Goal: Task Accomplishment & Management: Manage account settings

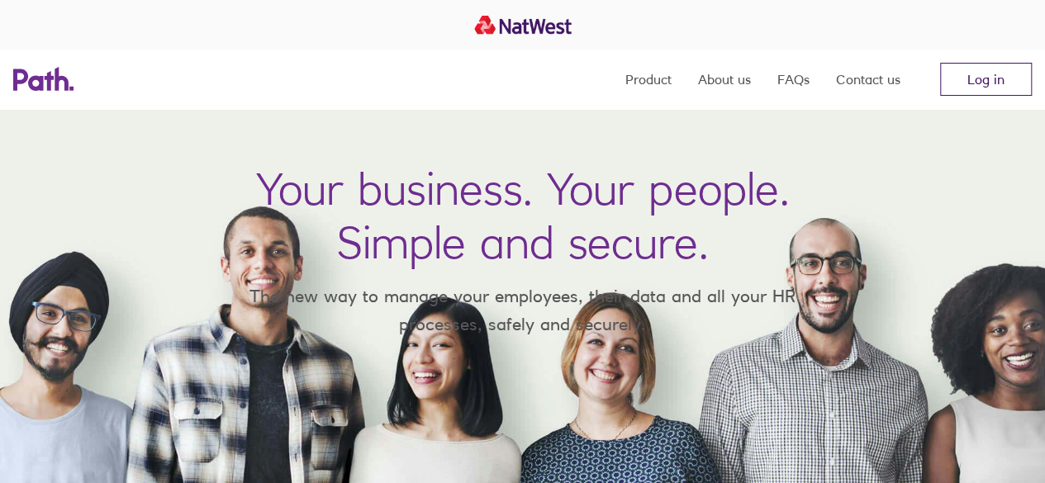
click at [962, 87] on link "Log in" at bounding box center [986, 79] width 92 height 33
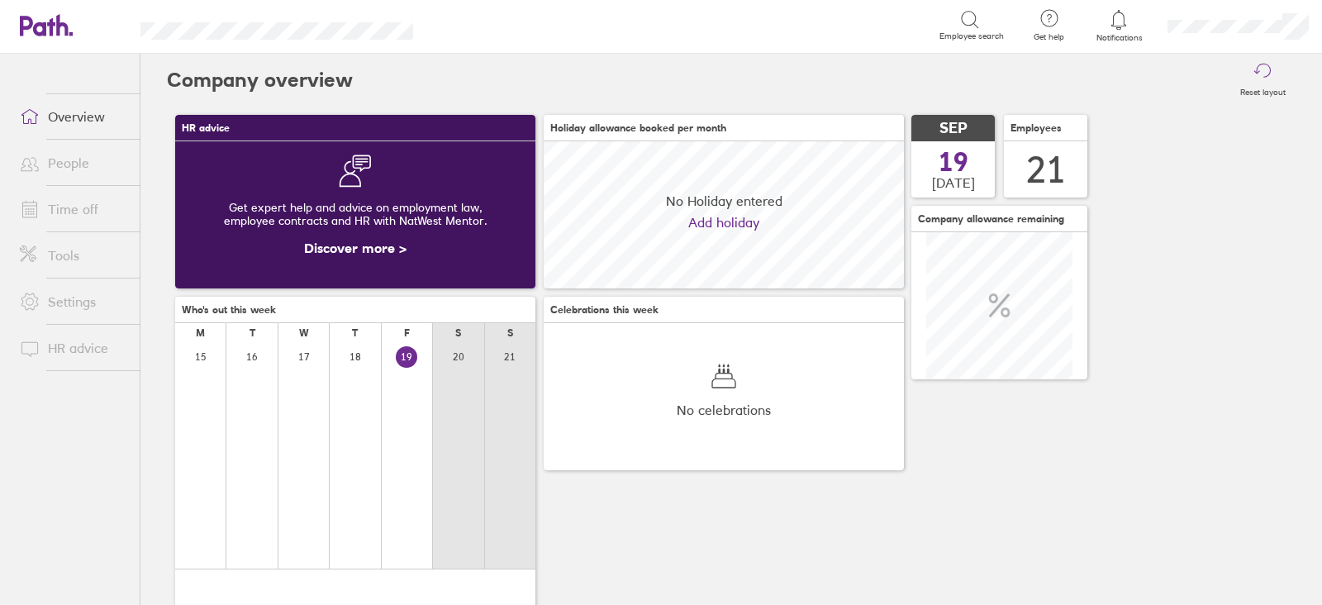
scroll to position [146, 359]
click at [71, 209] on link "Time off" at bounding box center [73, 208] width 133 height 33
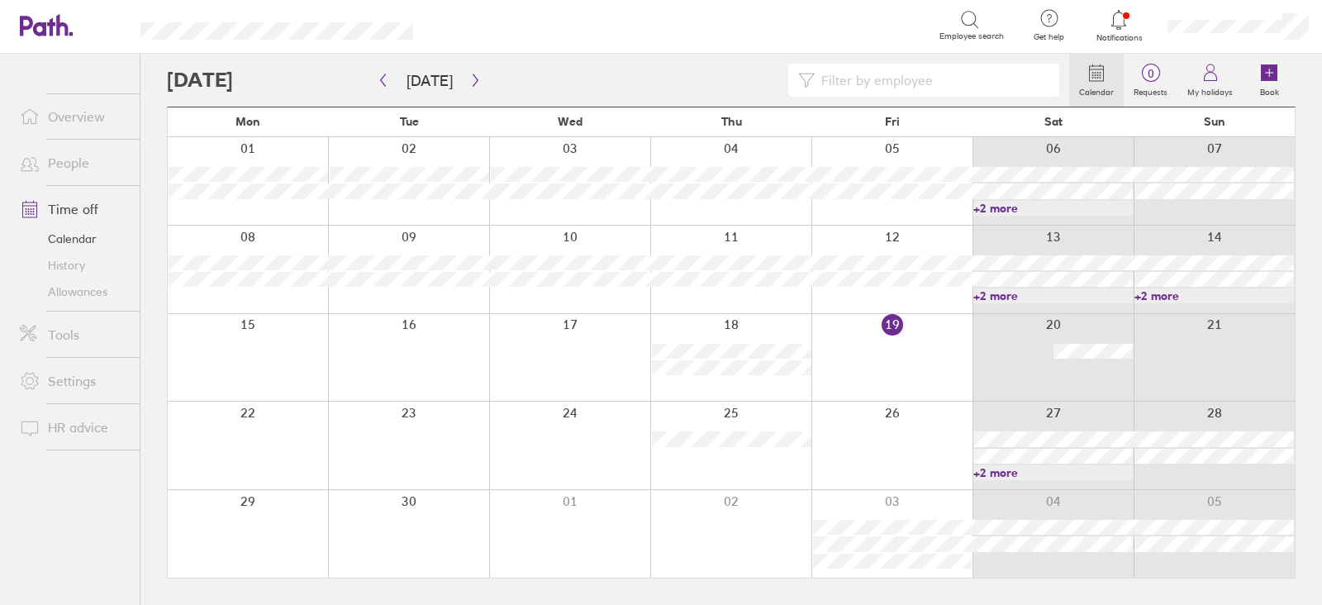
click at [1068, 468] on link "+2 more" at bounding box center [1052, 472] width 159 height 15
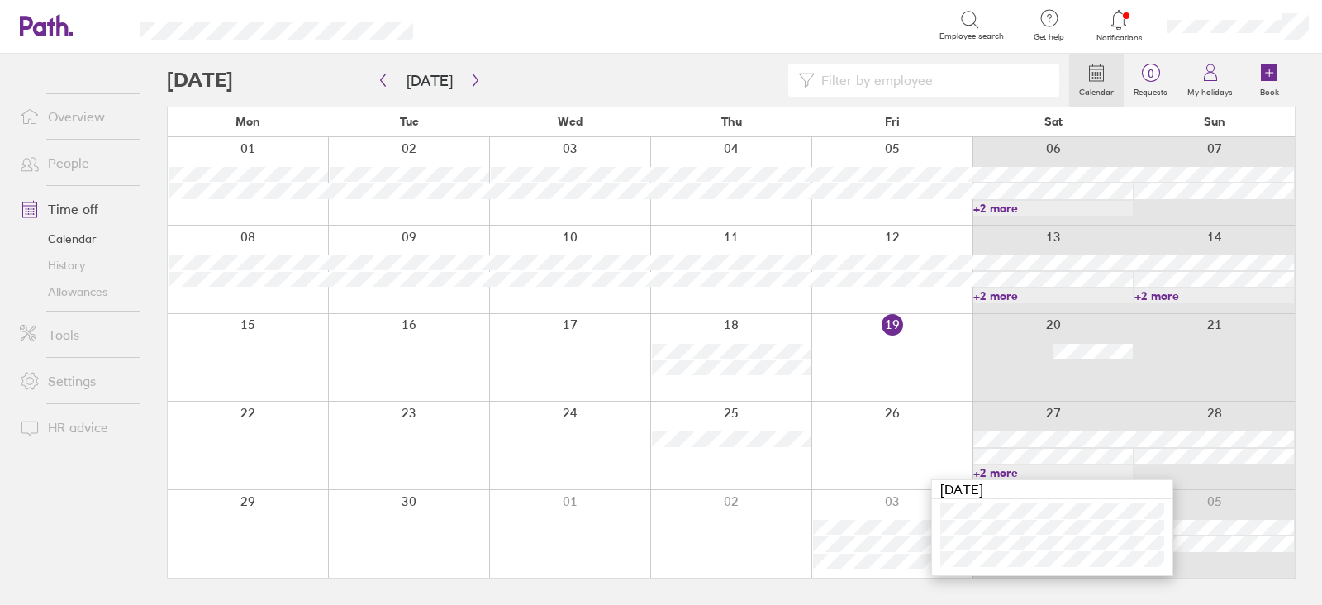
click at [1005, 471] on link "+2 more" at bounding box center [1052, 472] width 159 height 15
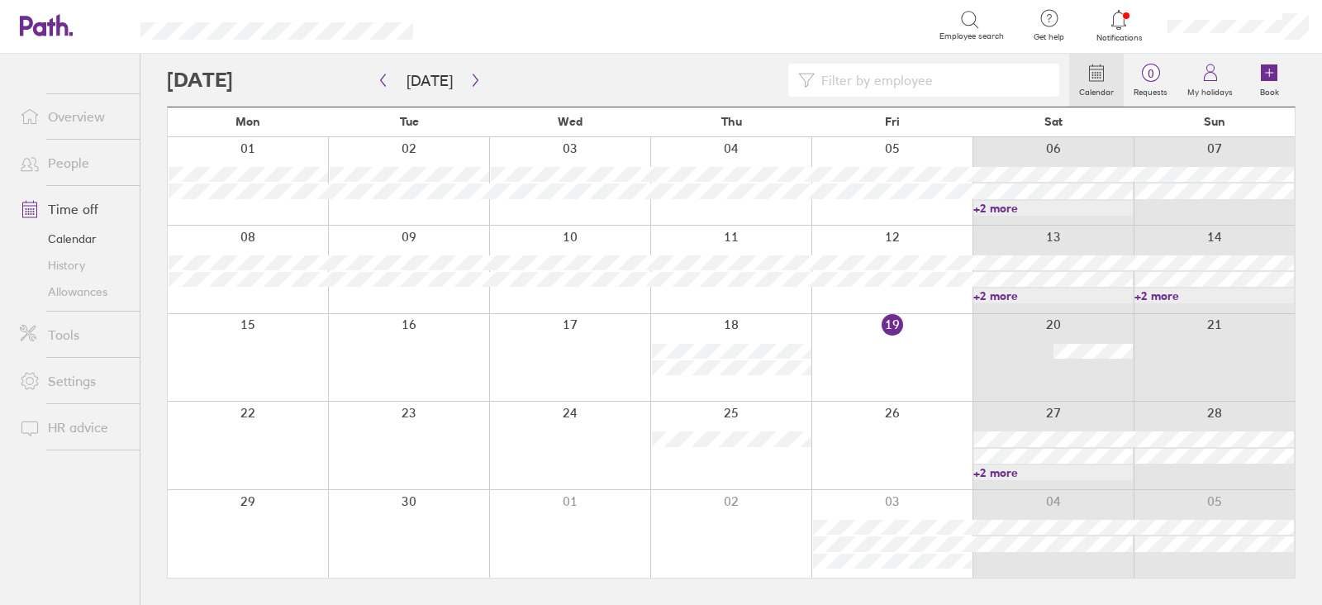
click at [1005, 471] on link "+2 more" at bounding box center [1052, 472] width 159 height 15
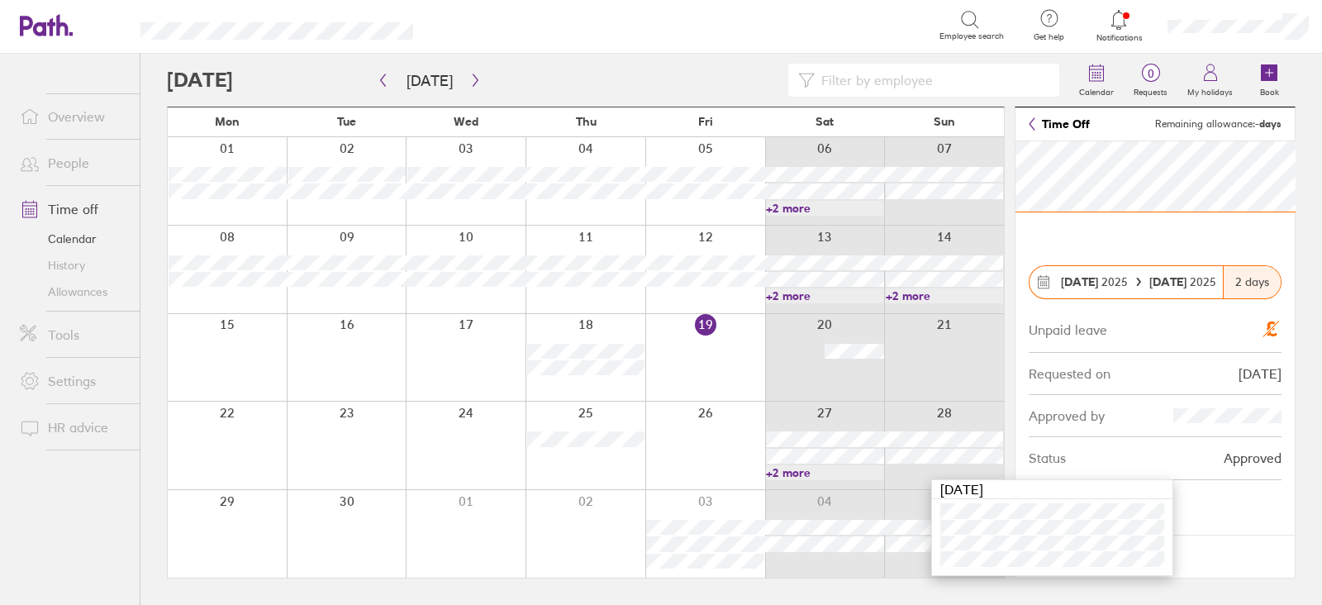
click at [797, 470] on link "+2 more" at bounding box center [825, 472] width 118 height 15
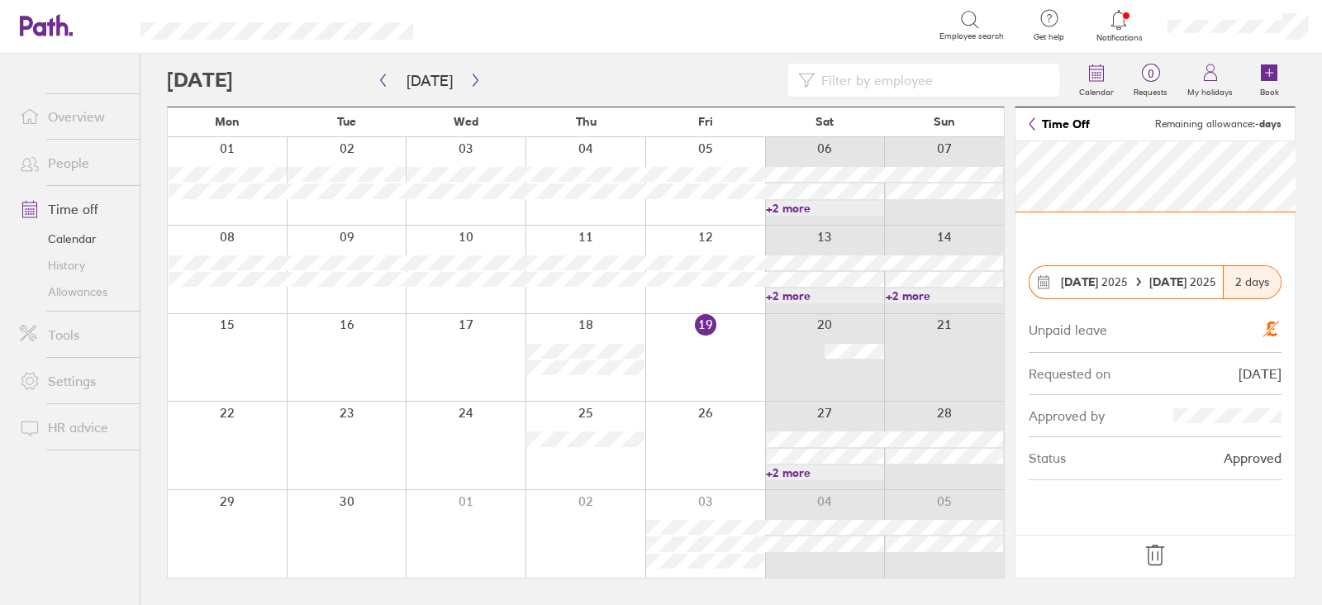
click at [797, 476] on link "+2 more" at bounding box center [825, 472] width 118 height 15
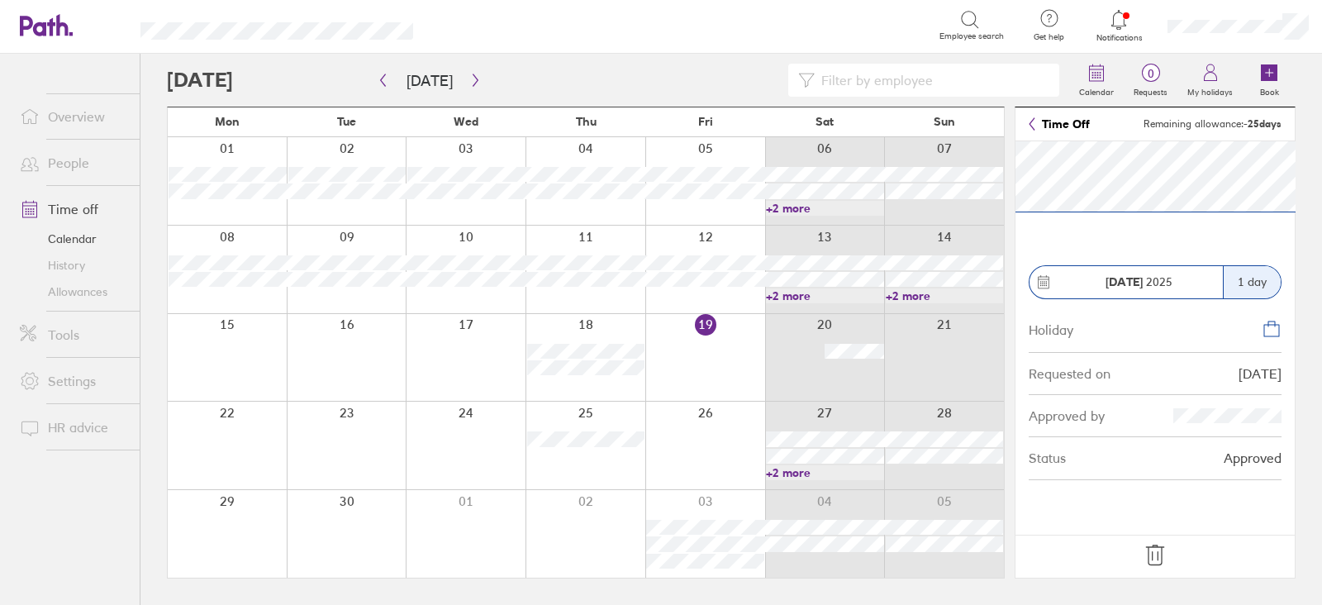
click at [828, 475] on link "+2 more" at bounding box center [825, 472] width 118 height 15
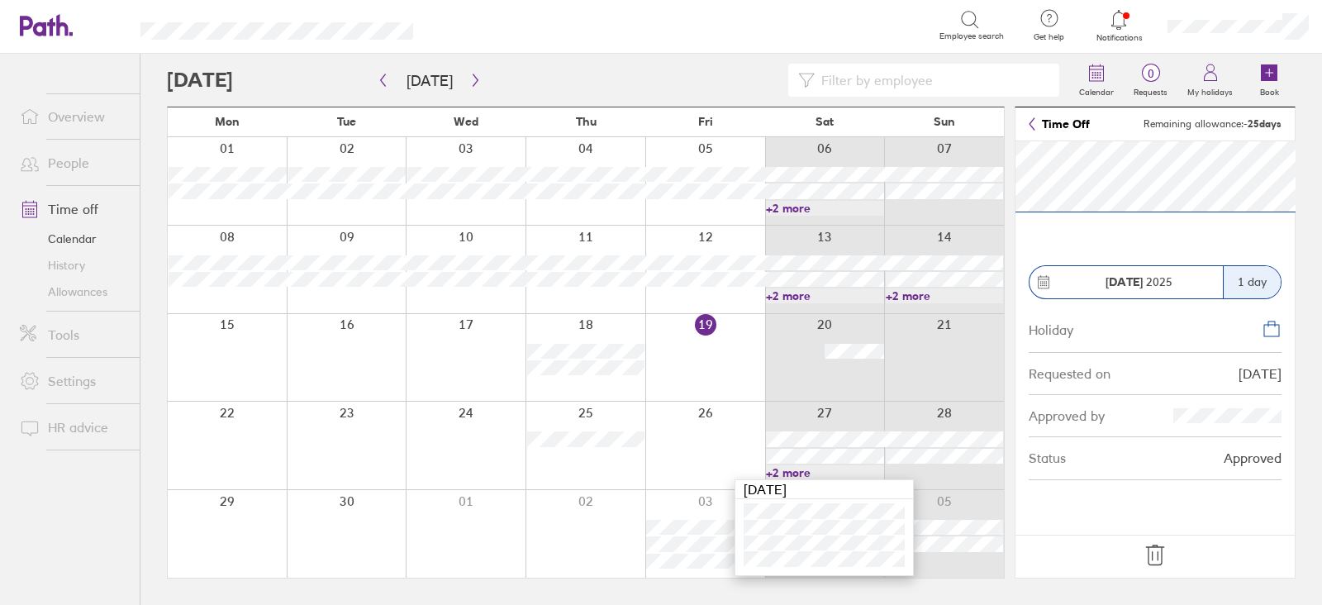
click at [928, 478] on div at bounding box center [944, 445] width 120 height 88
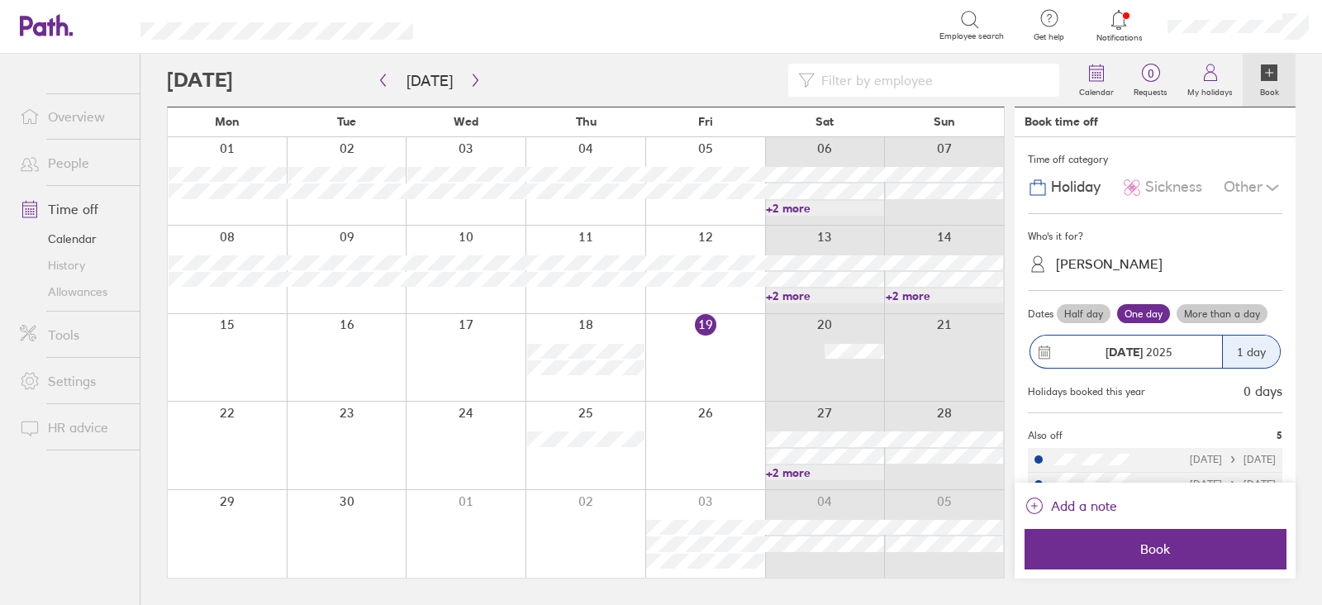
scroll to position [124, 0]
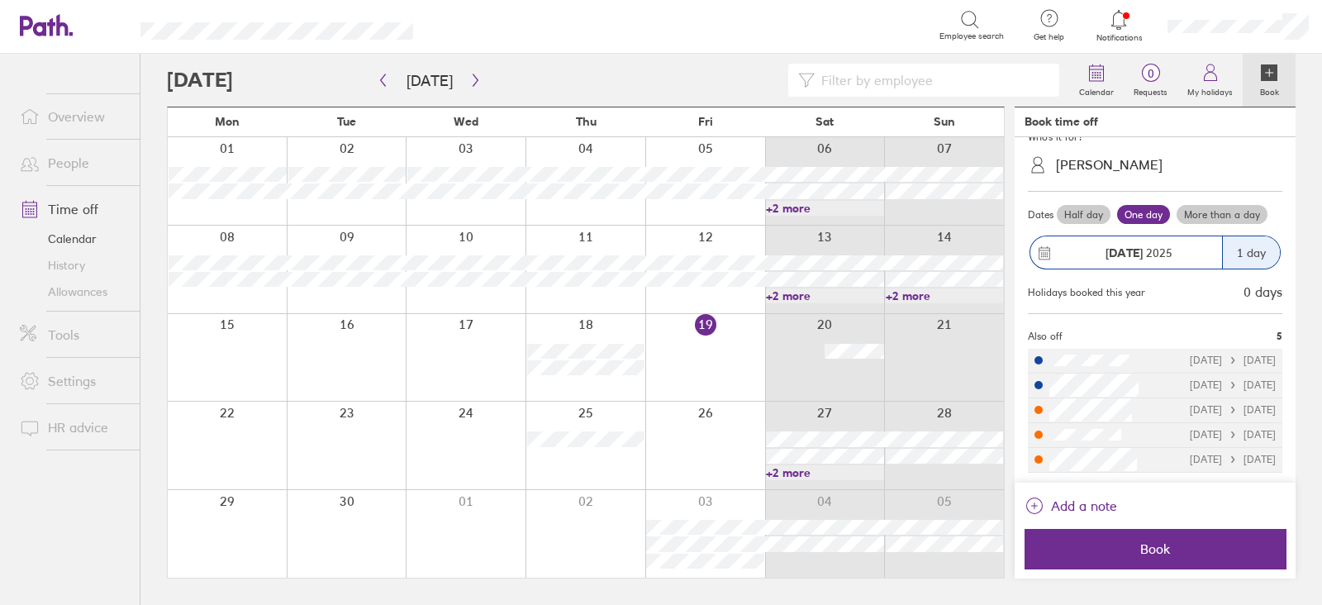
click at [605, 464] on div at bounding box center [585, 445] width 120 height 88
click at [691, 475] on div at bounding box center [705, 445] width 120 height 88
